Goal: Go to known website: Access a specific website the user already knows

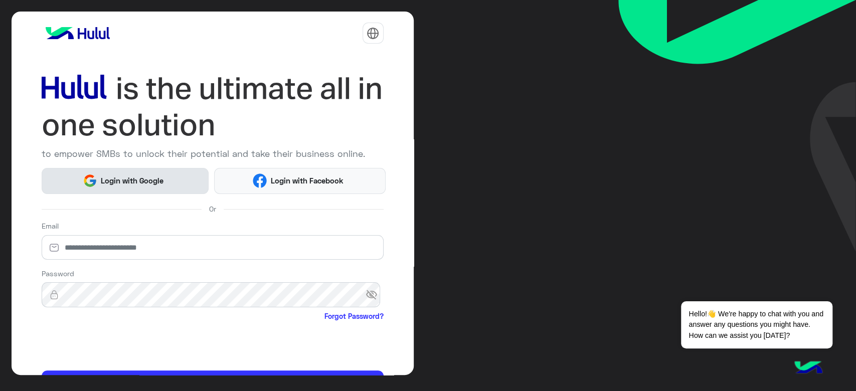
click at [108, 173] on button "Login with Google" at bounding box center [126, 181] width 168 height 26
